Goal: Task Accomplishment & Management: Complete application form

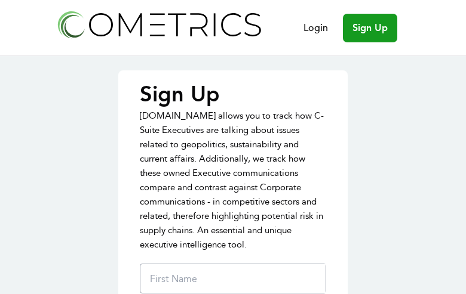
type input "TvUGTpJdS"
type input "ZPZHdfcVmMKGLE"
type input "tosou@wine.plala.or.jp"
